Goal: Contribute content

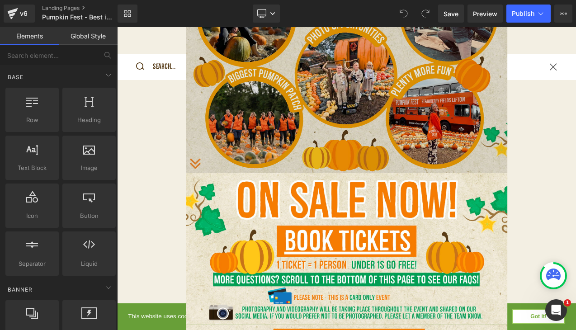
scroll to position [820, 0]
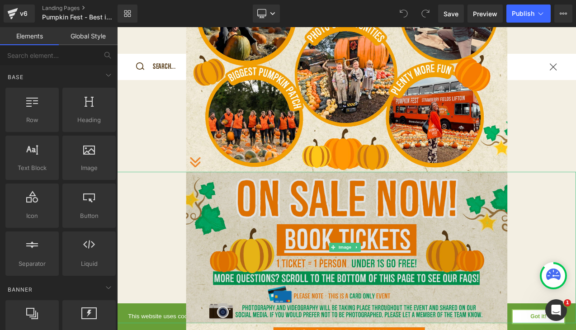
click at [341, 280] on img at bounding box center [390, 290] width 383 height 180
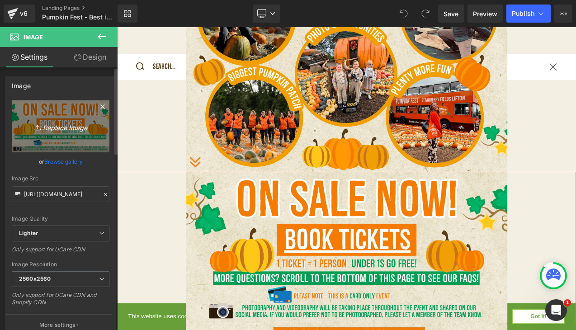
click at [67, 127] on icon "Replace Image" at bounding box center [60, 126] width 72 height 11
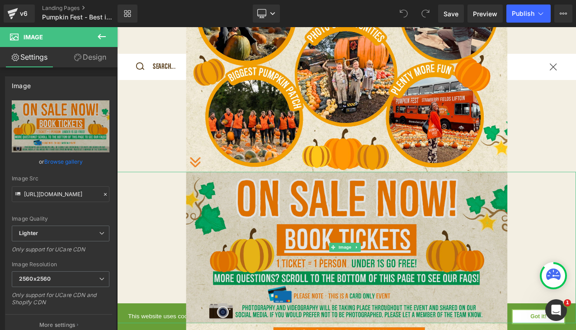
click at [356, 250] on img at bounding box center [390, 290] width 383 height 180
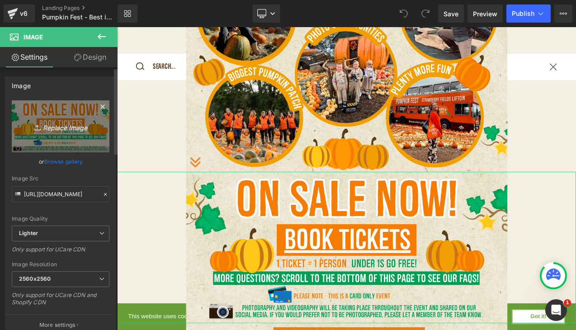
click at [66, 127] on icon "Replace Image" at bounding box center [60, 126] width 72 height 11
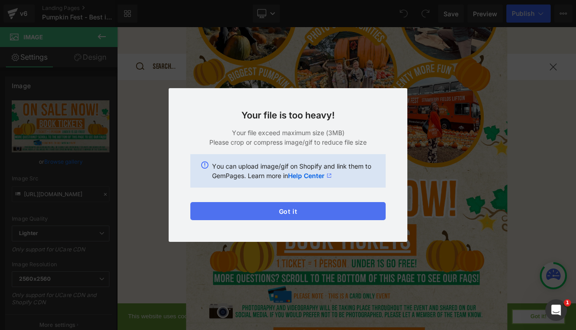
click at [219, 210] on button "Got it" at bounding box center [287, 211] width 195 height 18
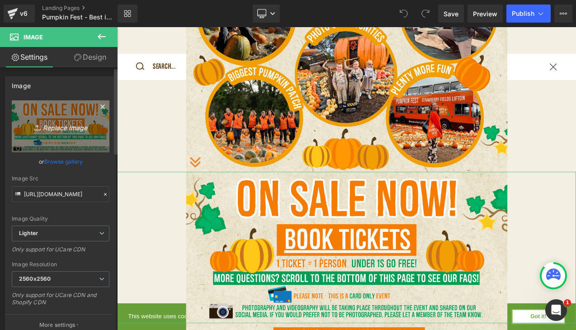
click at [49, 132] on icon "Replace Image" at bounding box center [60, 126] width 72 height 11
type input "C:\fakepath\Pumpkin Fest.jpg"
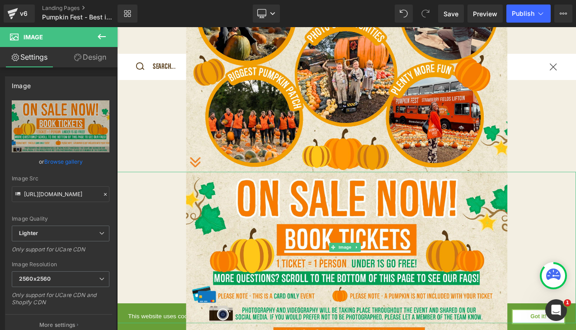
type input "[URL][DOMAIN_NAME]"
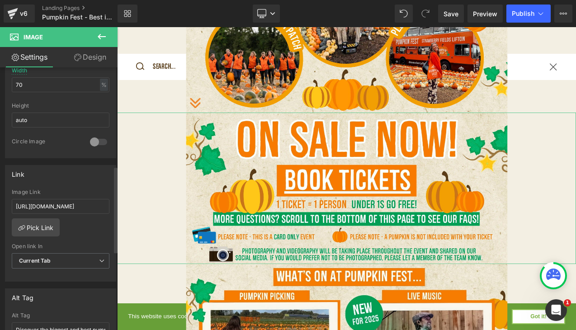
scroll to position [300, 0]
click at [450, 13] on span "Save" at bounding box center [451, 13] width 15 height 9
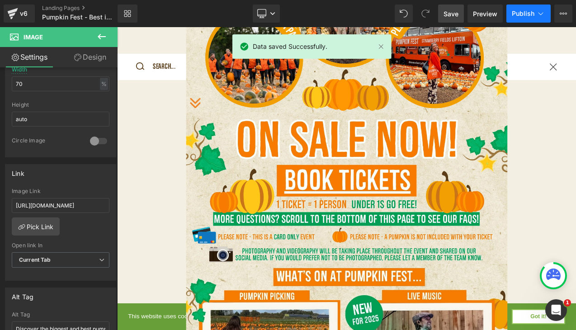
click at [526, 12] on span "Publish" at bounding box center [523, 13] width 23 height 7
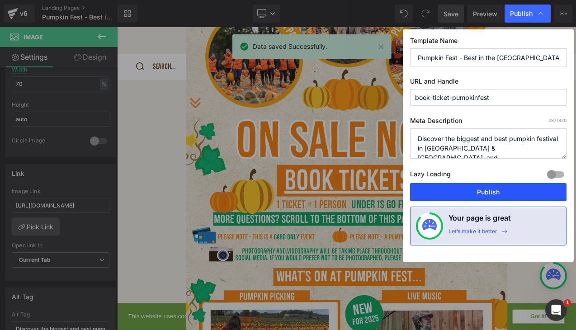
click at [477, 192] on button "Publish" at bounding box center [488, 192] width 156 height 18
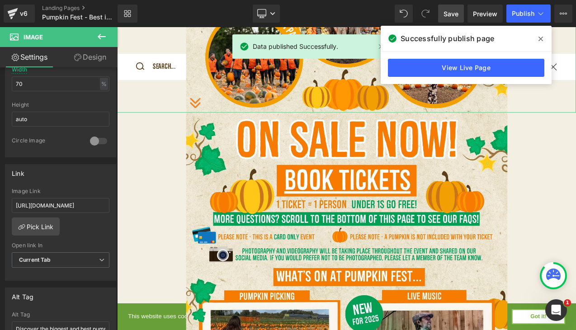
click at [540, 38] on icon at bounding box center [540, 38] width 5 height 7
